Goal: Task Accomplishment & Management: Use online tool/utility

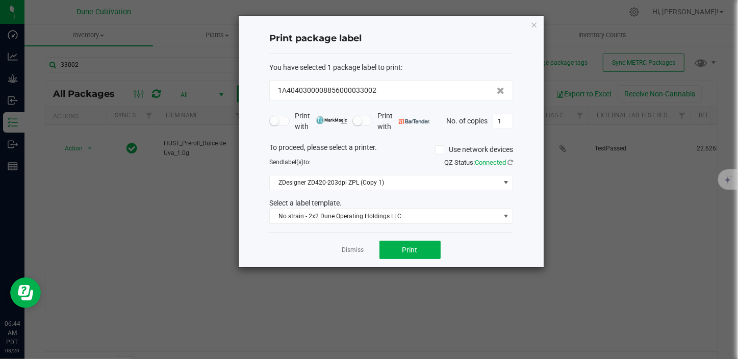
click at [355, 247] on link "Dismiss" at bounding box center [353, 250] width 22 height 9
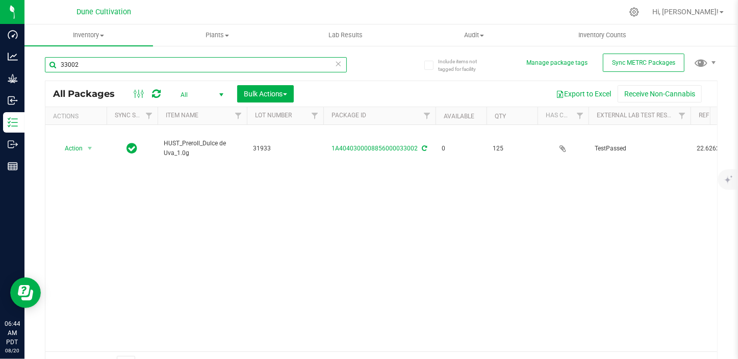
click at [88, 67] on input "33002" at bounding box center [196, 64] width 302 height 15
type input "35982"
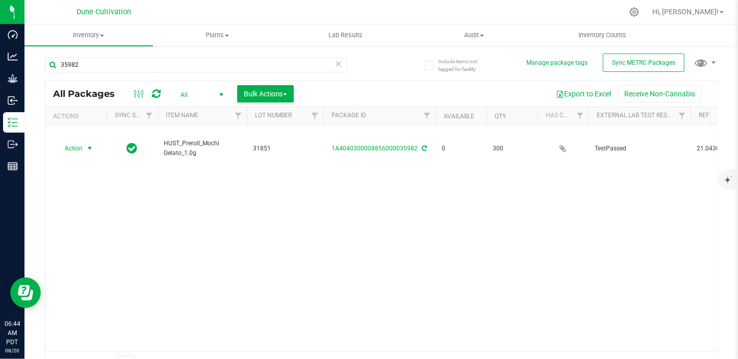
click at [87, 144] on span "select" at bounding box center [90, 148] width 8 height 8
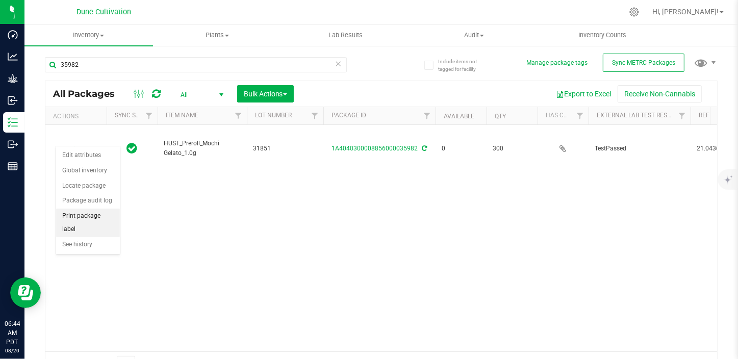
click at [83, 214] on li "Print package label" at bounding box center [88, 223] width 64 height 28
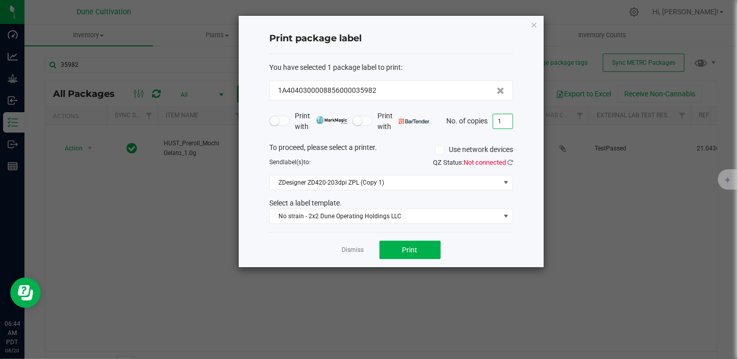
click at [500, 122] on input "1" at bounding box center [502, 121] width 19 height 14
type input "6"
click at [428, 242] on button "Print" at bounding box center [410, 250] width 61 height 18
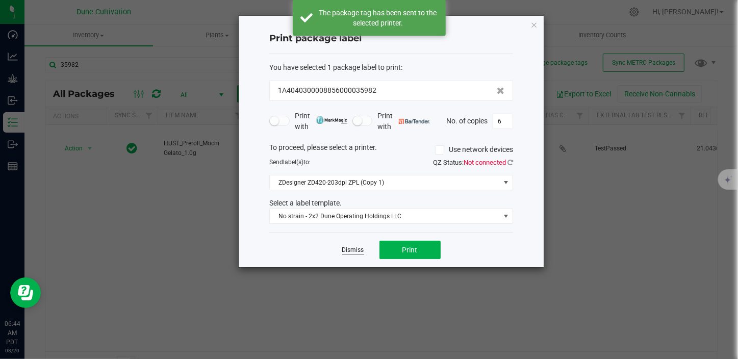
click at [355, 246] on link "Dismiss" at bounding box center [353, 250] width 22 height 9
